Goal: Find contact information: Find contact information

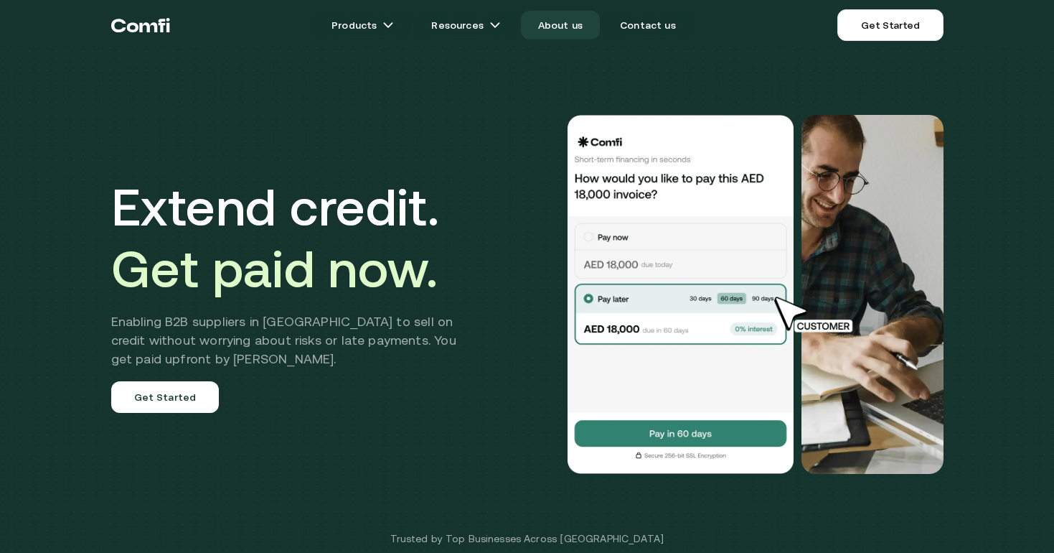
click at [555, 27] on link "About us" at bounding box center [560, 25] width 79 height 29
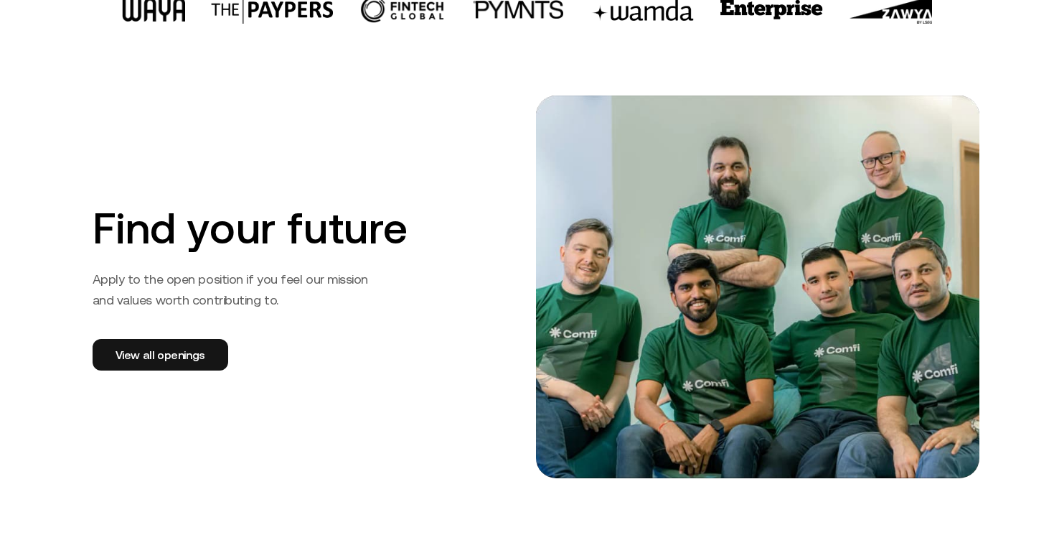
scroll to position [2202, 0]
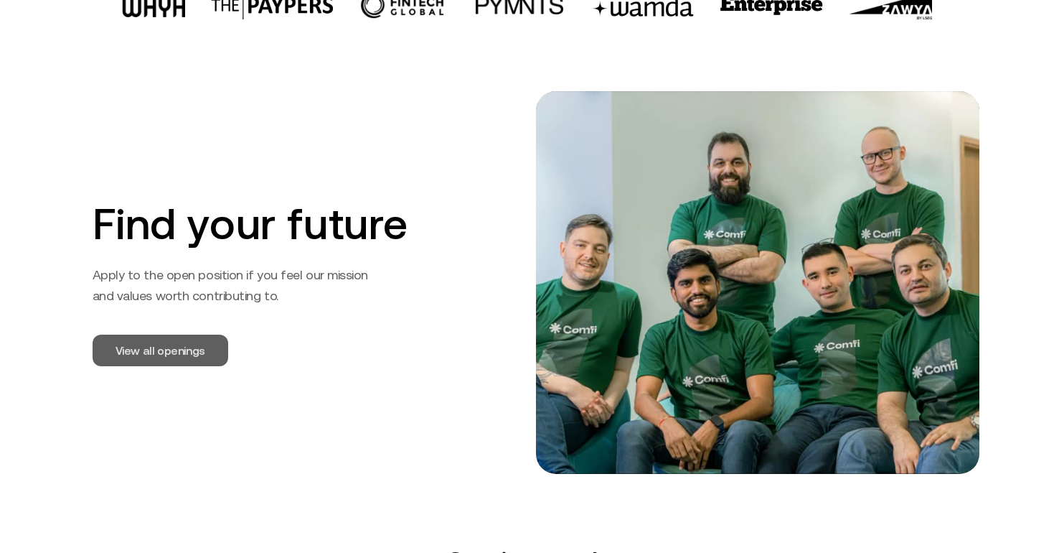
click at [116, 348] on link "View all openings" at bounding box center [161, 350] width 136 height 32
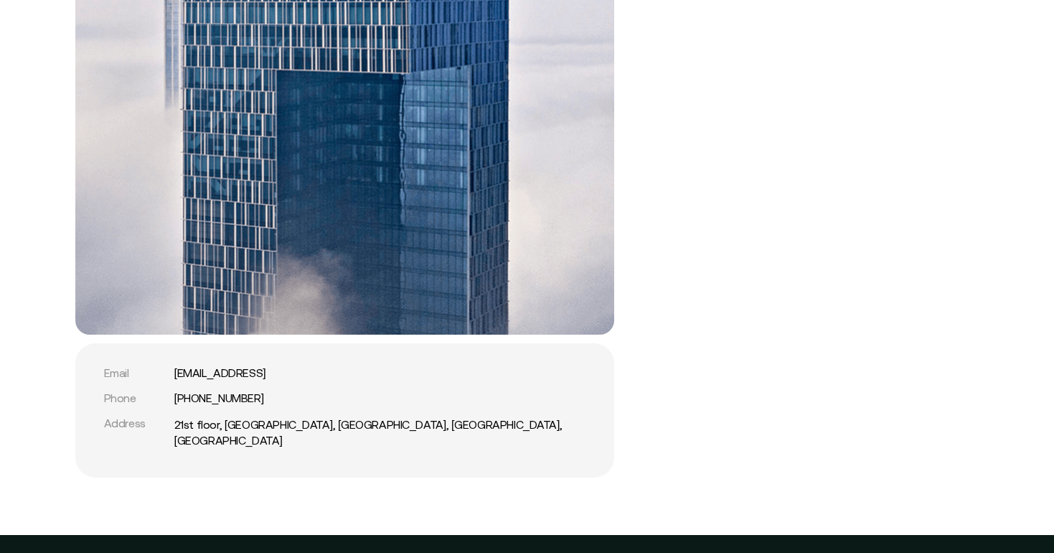
scroll to position [2943, 0]
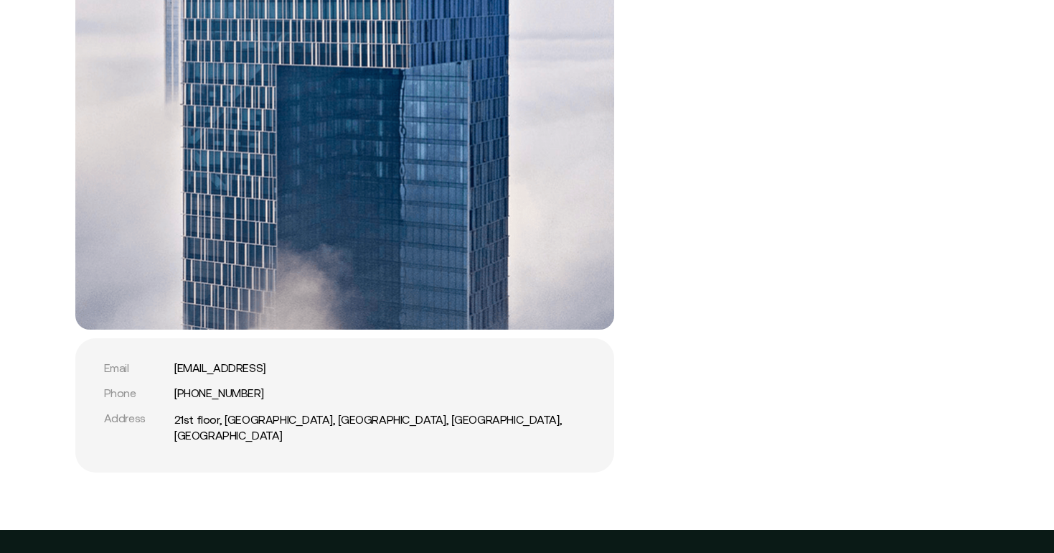
click at [1019, 304] on div "Get in touch Email [EMAIL_ADDRESS] Phone [PHONE_NUMBER] Address [GEOGRAPHIC_DAT…" at bounding box center [527, 138] width 1054 height 668
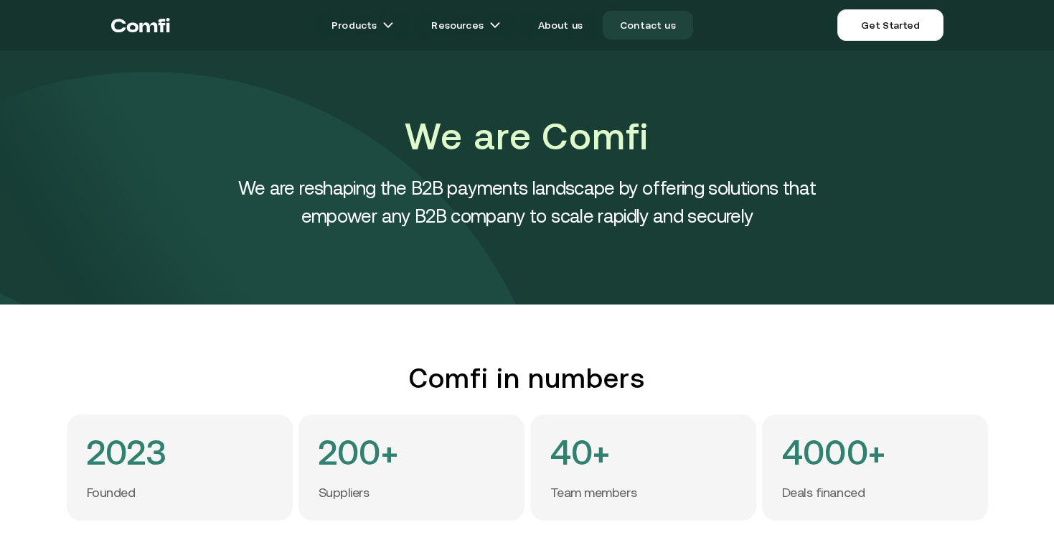
scroll to position [0, 0]
click at [654, 29] on link "Contact us" at bounding box center [648, 25] width 90 height 29
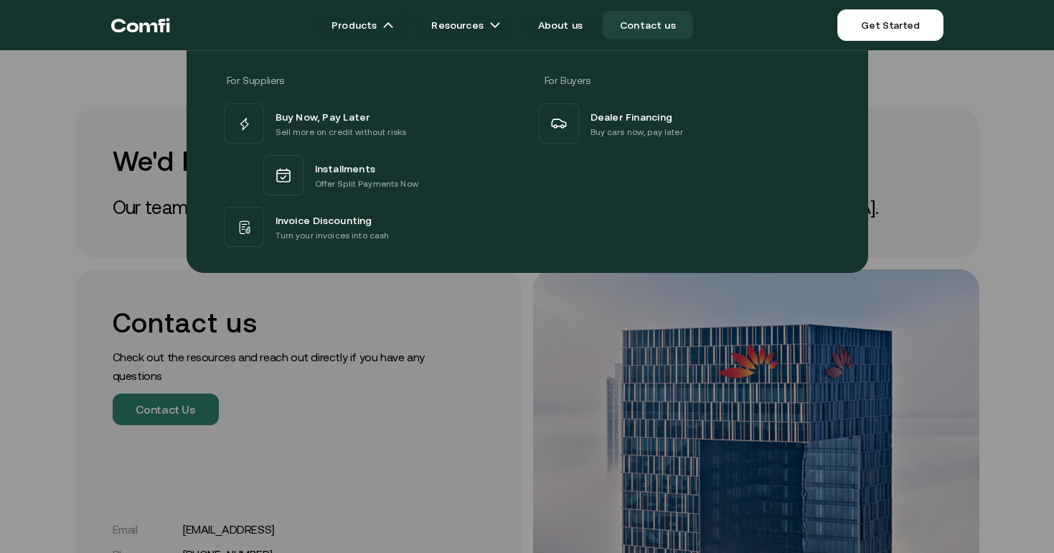
click at [921, 197] on div "For Suppliers For Buyers Buy Now, Pay Later Sell more on credit without risks I…" at bounding box center [527, 155] width 1054 height 233
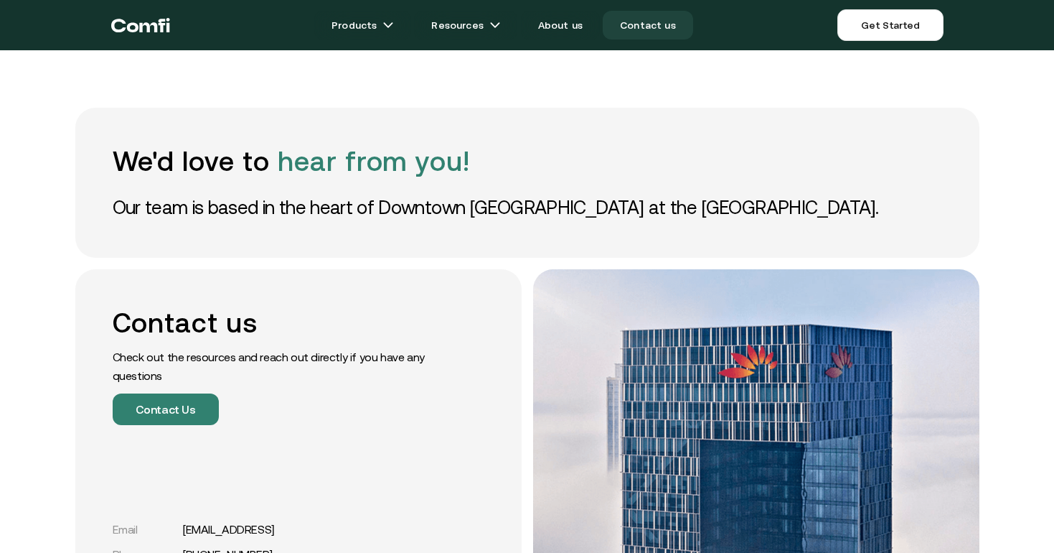
click at [651, 27] on link "Contact us" at bounding box center [648, 25] width 90 height 29
click at [640, 32] on link "Contact us" at bounding box center [648, 25] width 90 height 29
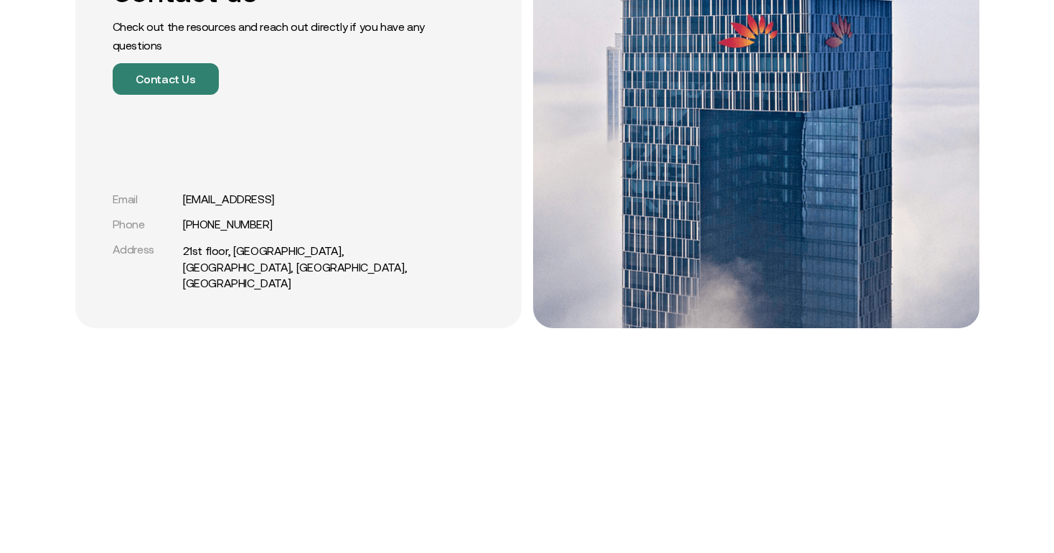
scroll to position [344, 0]
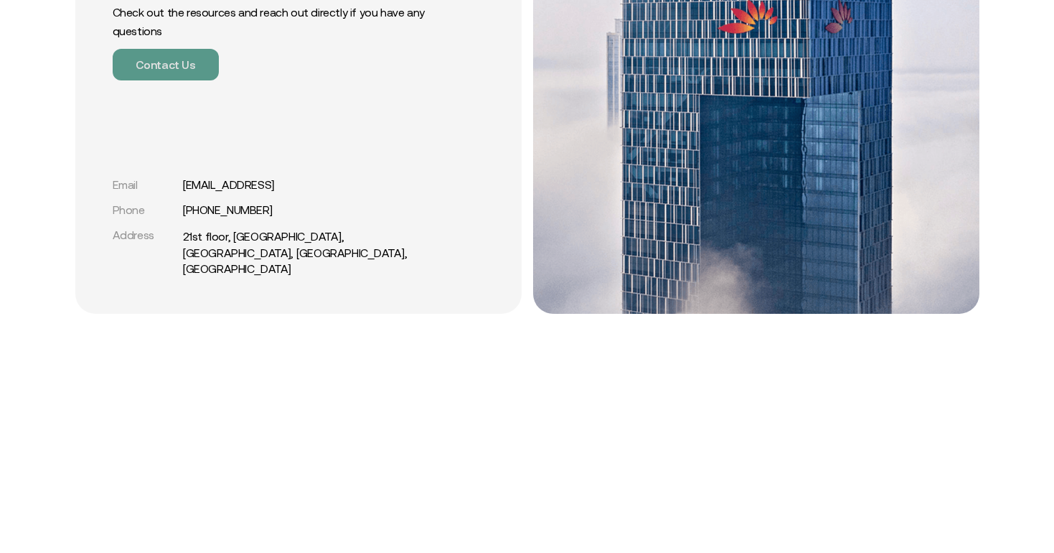
click at [185, 68] on button "Contact Us" at bounding box center [166, 65] width 106 height 32
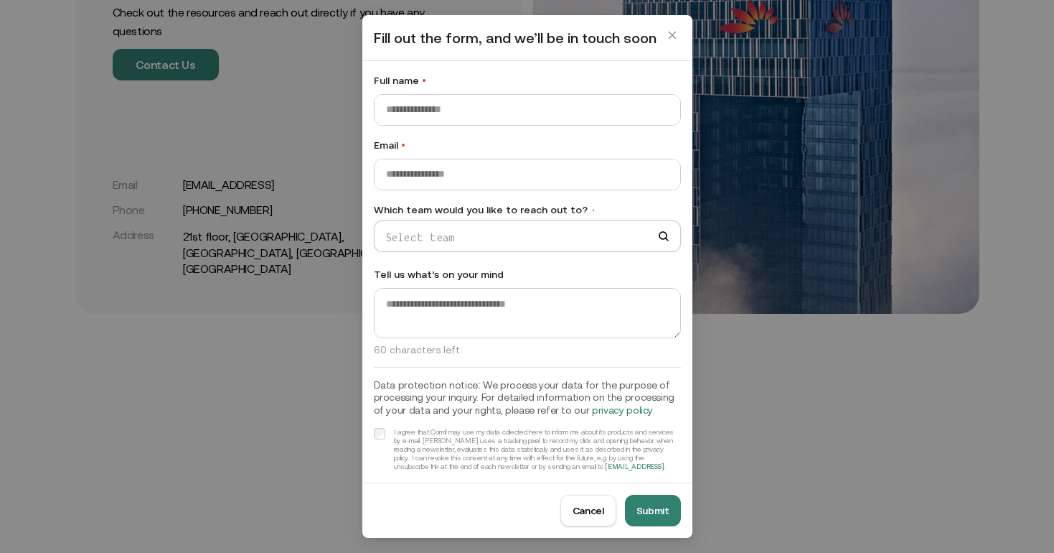
click at [587, 514] on button "Cancel" at bounding box center [588, 510] width 56 height 32
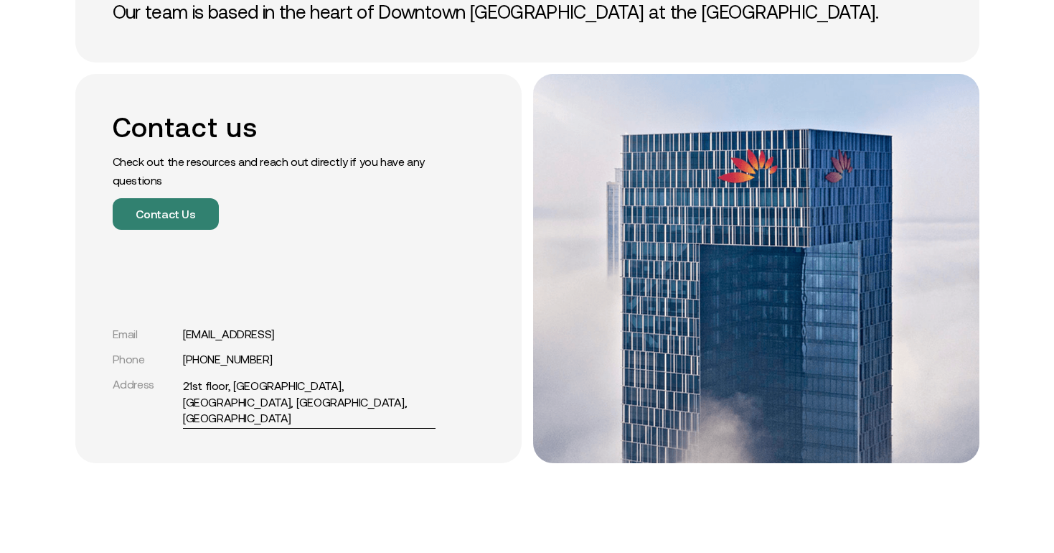
scroll to position [174, 0]
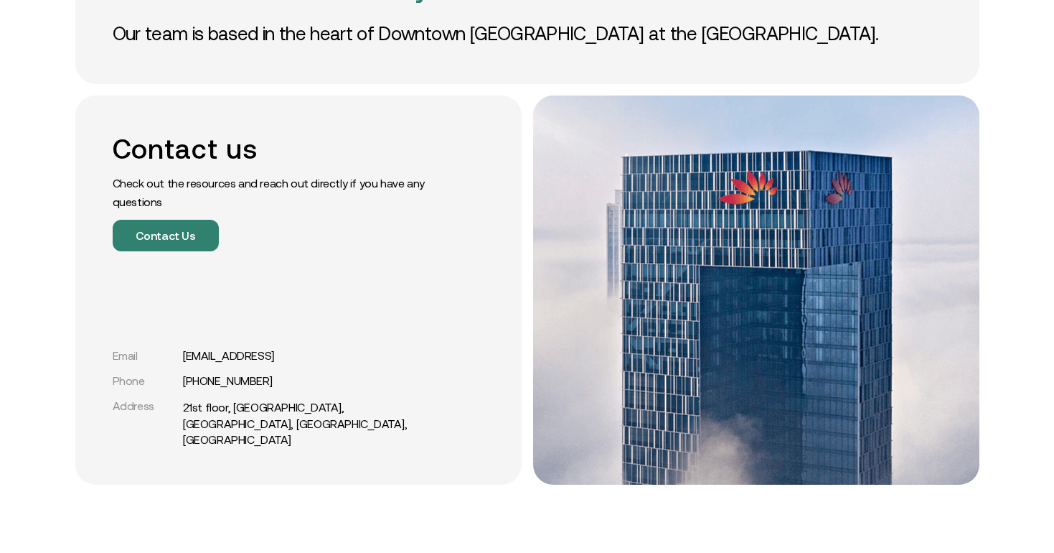
drag, startPoint x: 271, startPoint y: 369, endPoint x: 179, endPoint y: 370, distance: 91.9
click at [179, 362] on div "Email [EMAIL_ADDRESS]" at bounding box center [274, 356] width 323 height 14
click at [1006, 288] on div "We'd love to hear from you! Our team is based in the heart of Downtown [GEOGRAP…" at bounding box center [527, 543] width 1054 height 1435
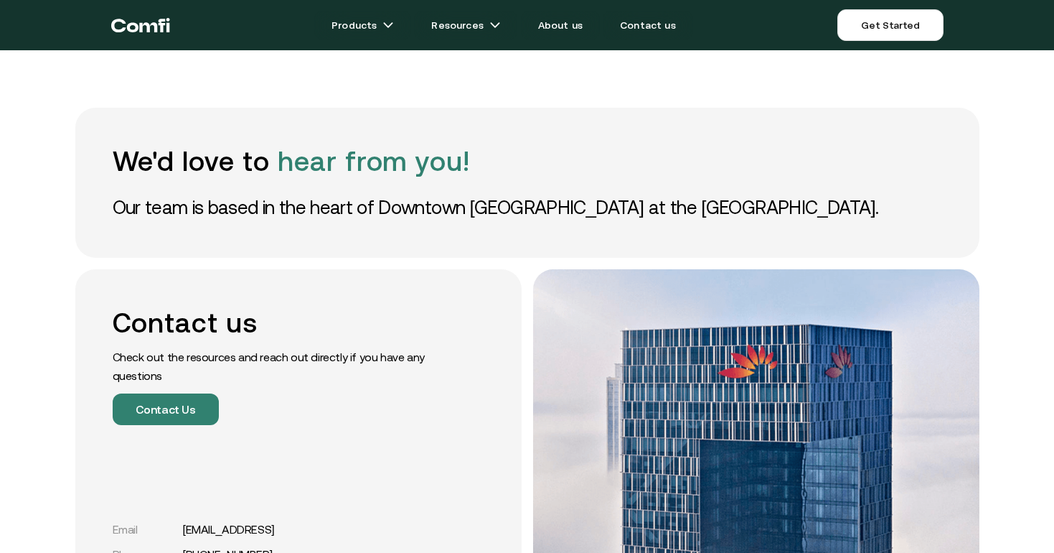
scroll to position [0, 0]
